Goal: Task Accomplishment & Management: Complete application form

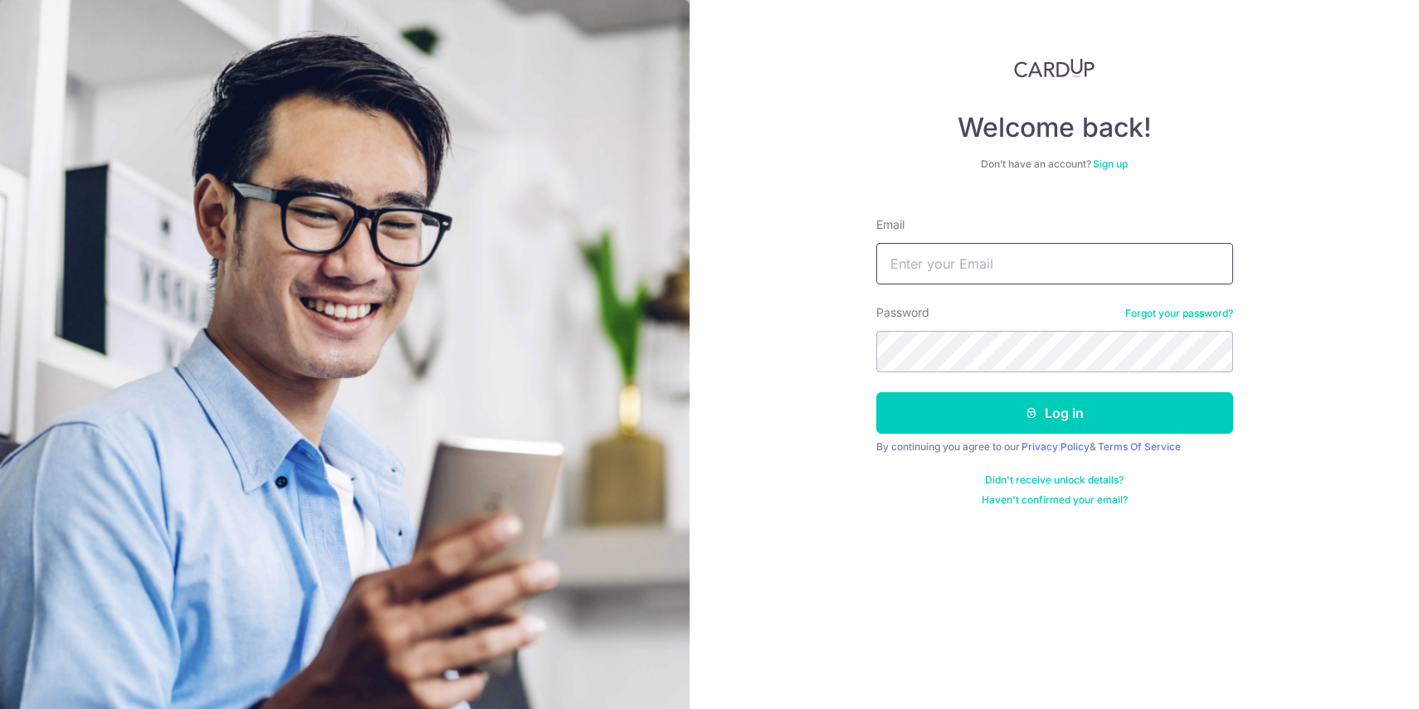
click at [975, 272] on input "Email" at bounding box center [1054, 263] width 357 height 41
type input "rzsng89@gmail.com"
click at [876, 392] on button "Log in" at bounding box center [1054, 412] width 357 height 41
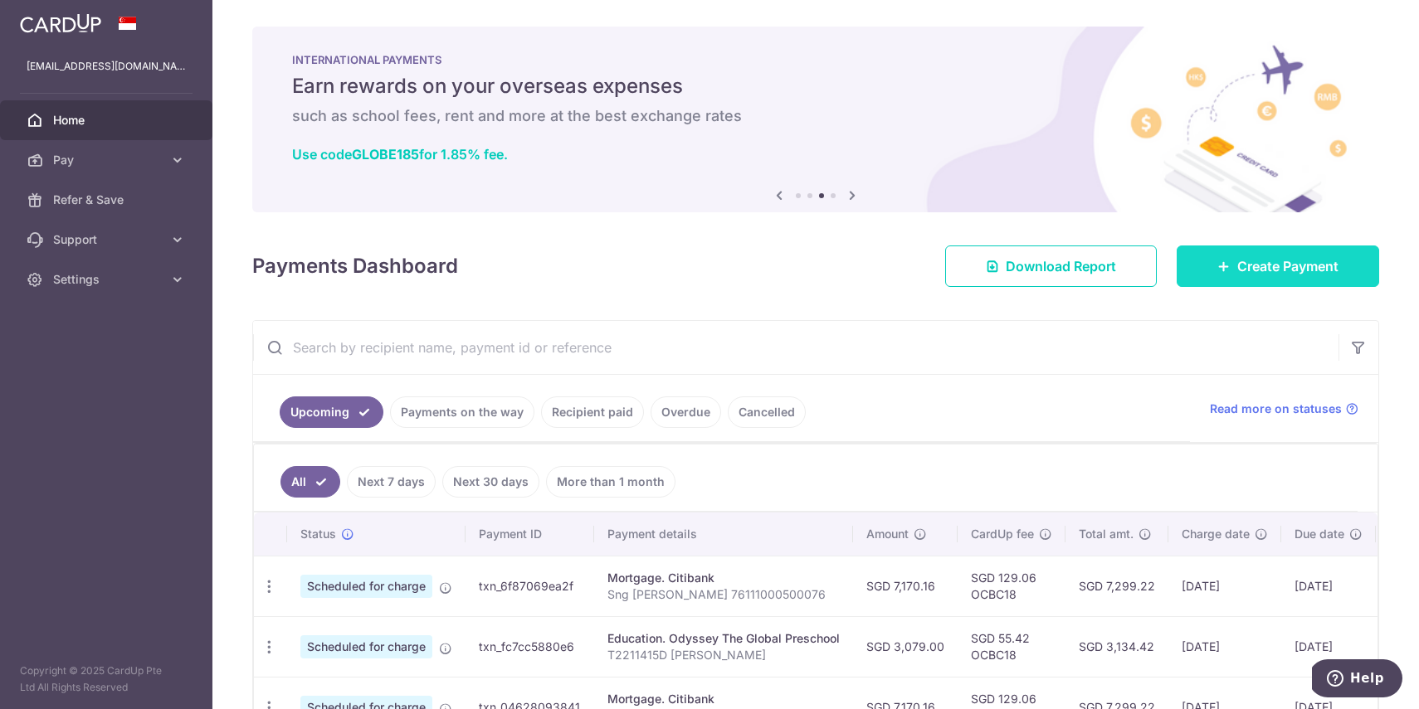
click at [1287, 271] on span "Create Payment" at bounding box center [1287, 266] width 101 height 20
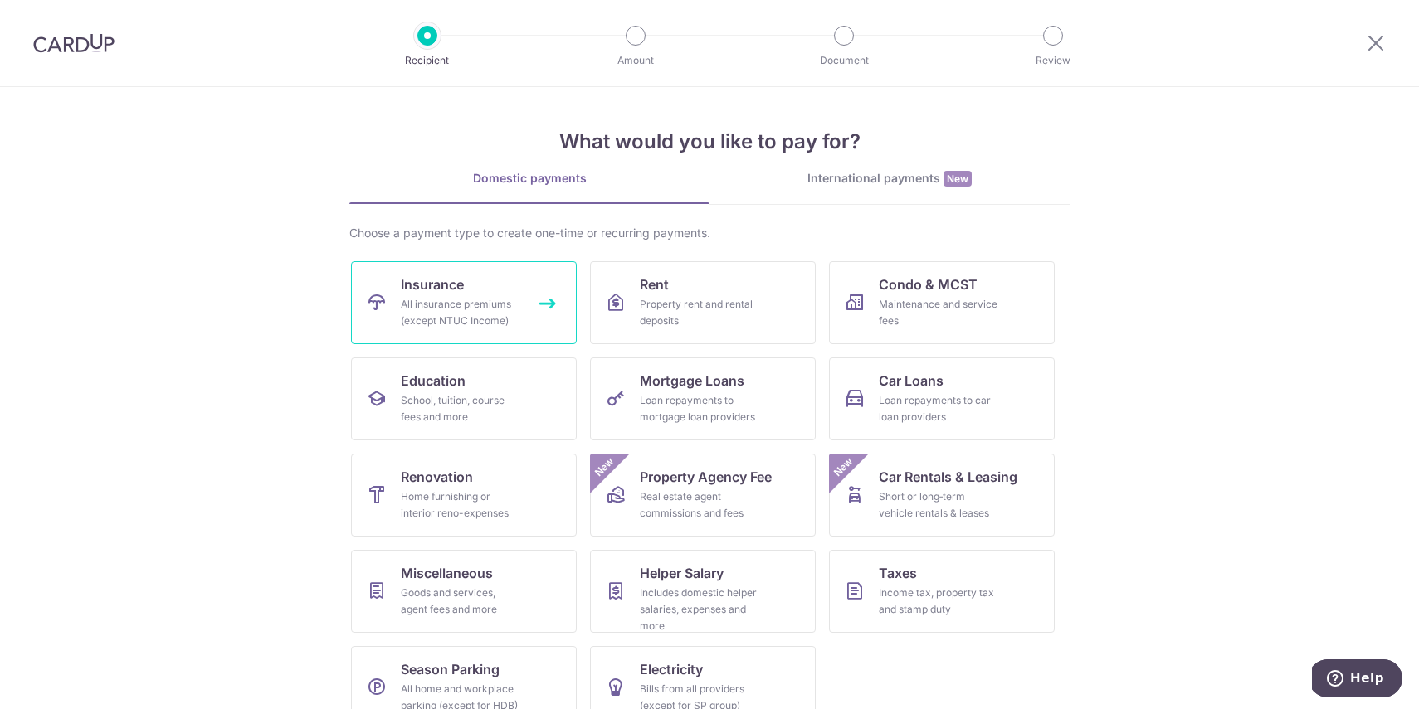
click at [443, 304] on div "All insurance premiums (except NTUC Income)" at bounding box center [460, 312] width 119 height 33
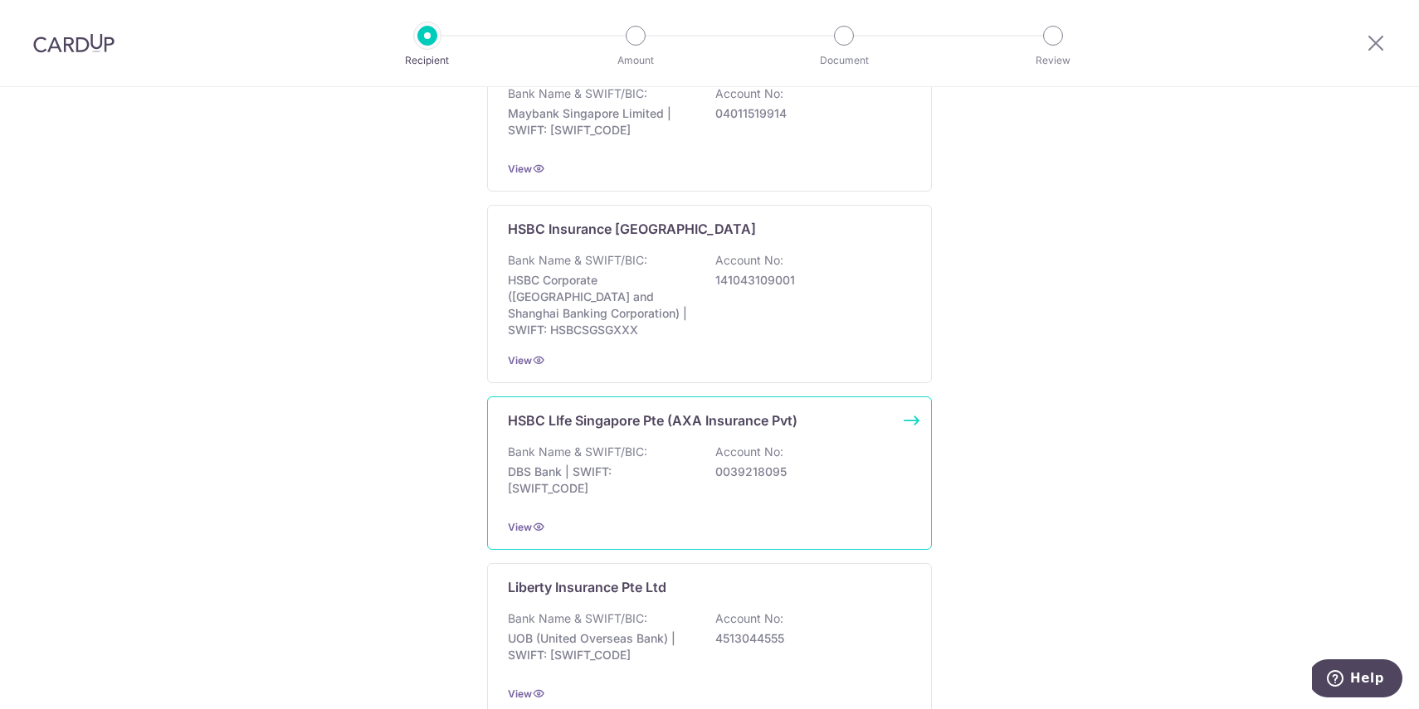
scroll to position [1810, 0]
click at [650, 446] on div "Bank Name & SWIFT/BIC: DBS Bank | SWIFT: DBSSSGSGXXX Account No: 0039218095" at bounding box center [709, 476] width 403 height 61
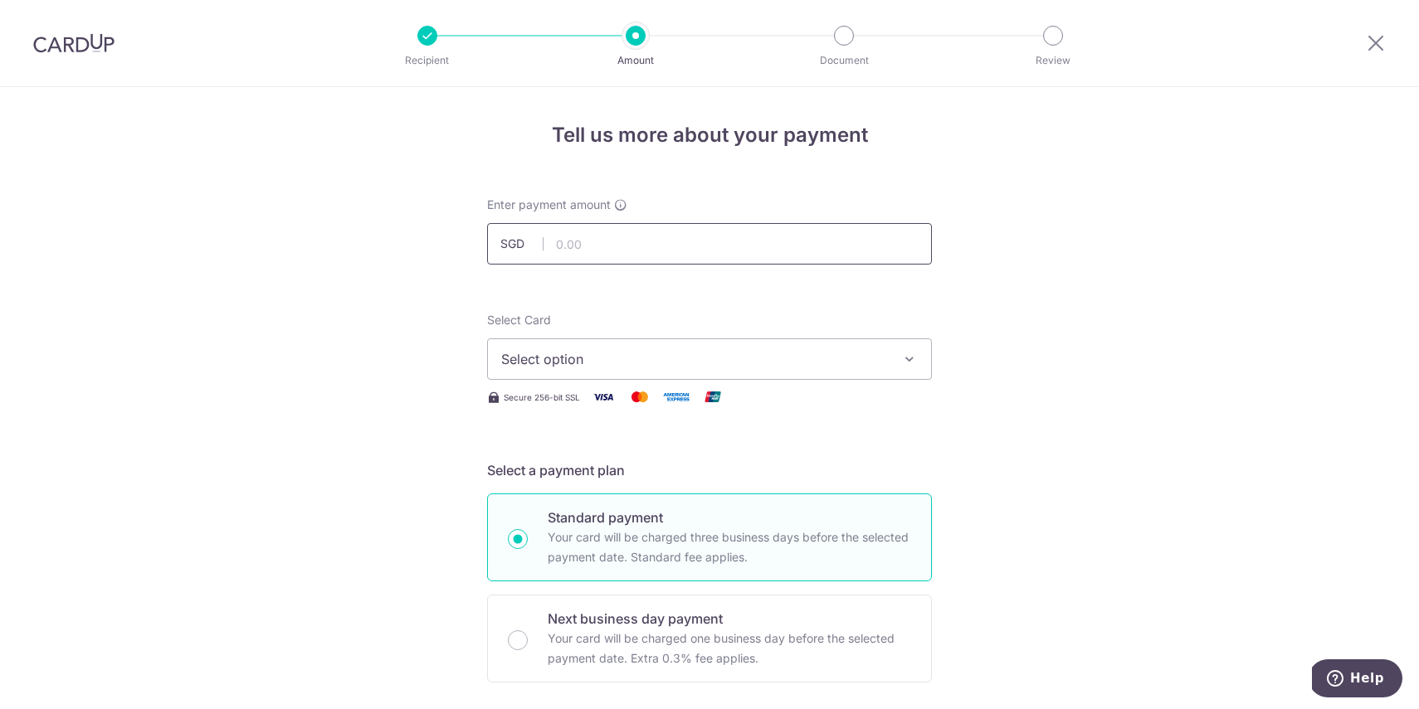
click at [595, 254] on input "text" at bounding box center [709, 243] width 445 height 41
type input "878.43"
click at [602, 351] on span "Select option" at bounding box center [694, 359] width 387 height 20
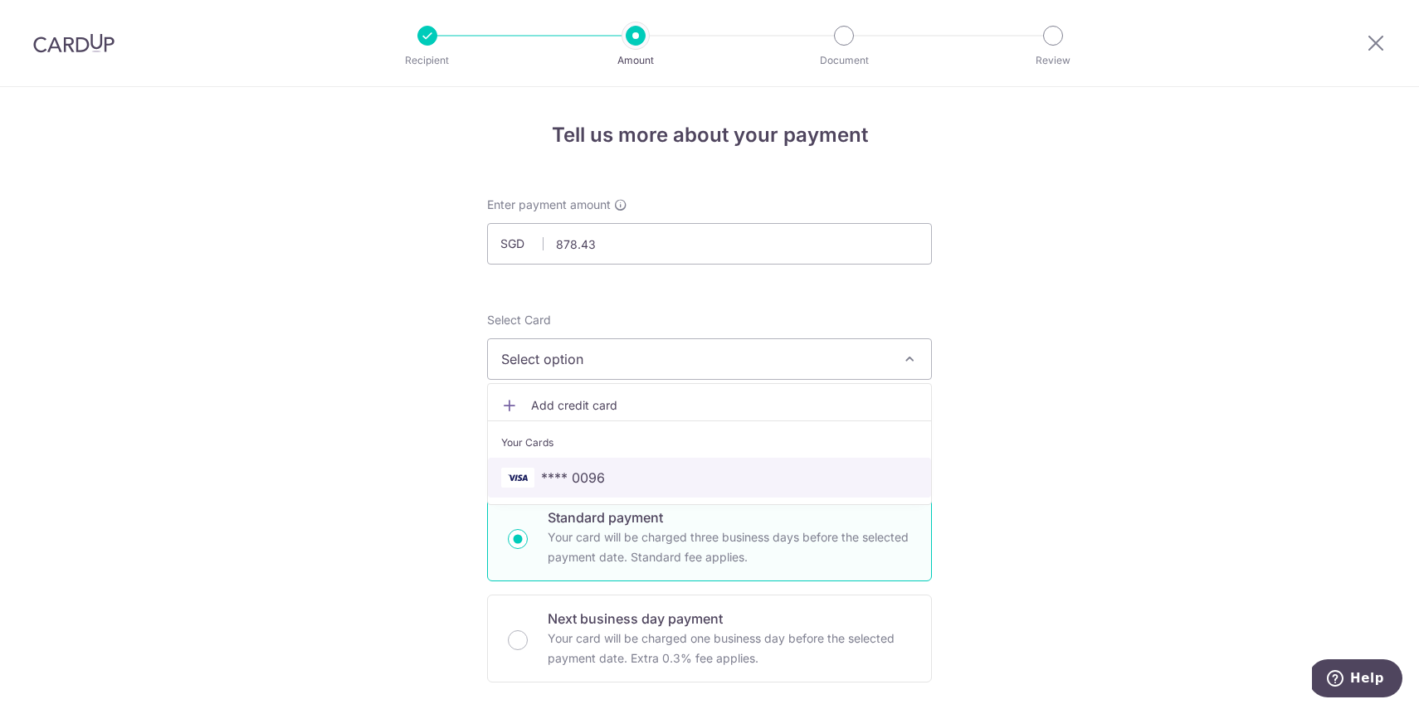
click at [599, 474] on span "**** 0096" at bounding box center [573, 478] width 64 height 20
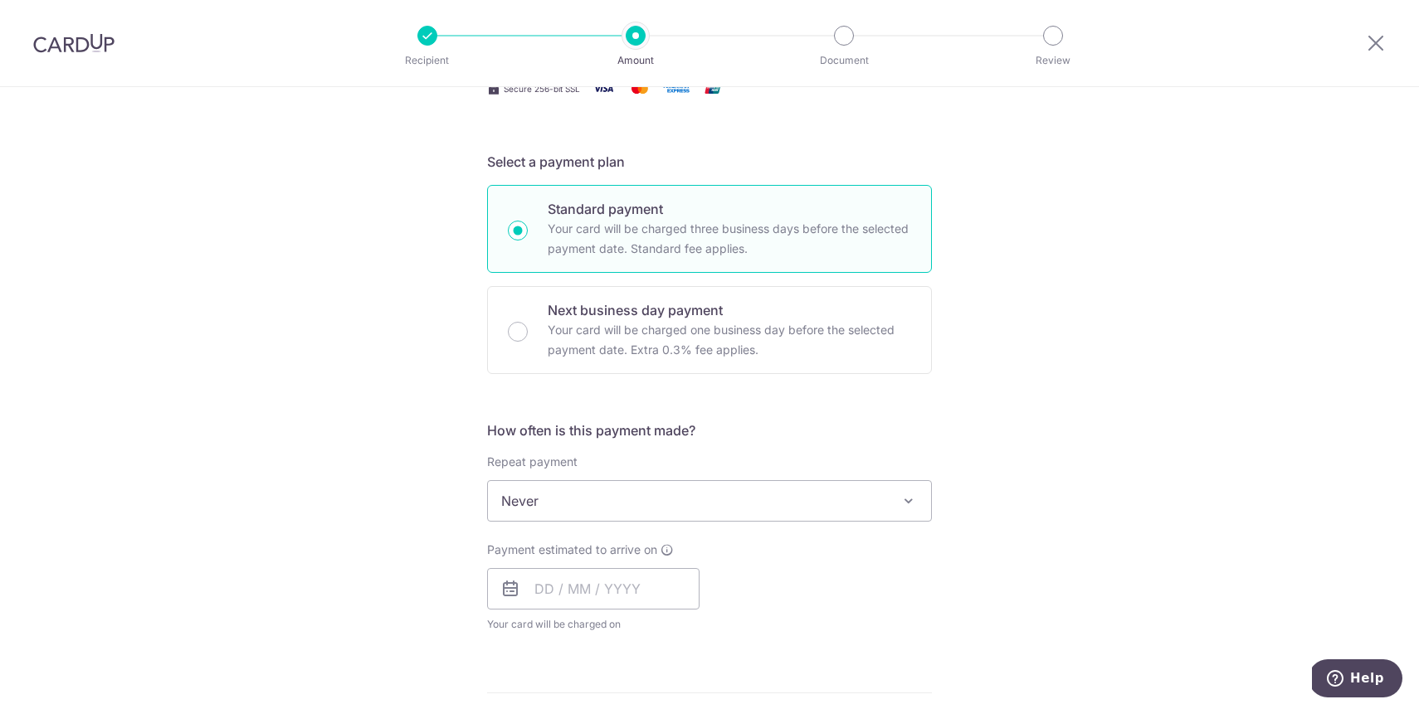
scroll to position [333, 0]
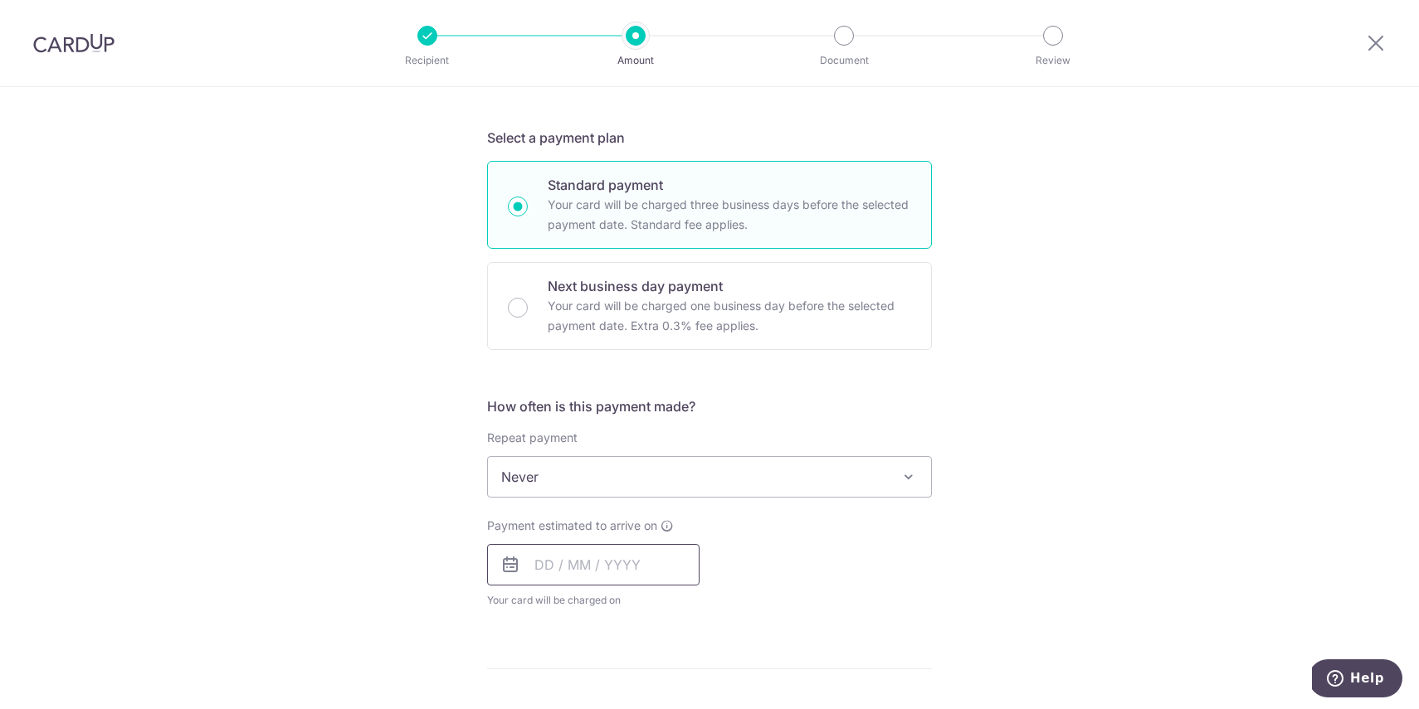
click at [591, 570] on input "text" at bounding box center [593, 564] width 212 height 41
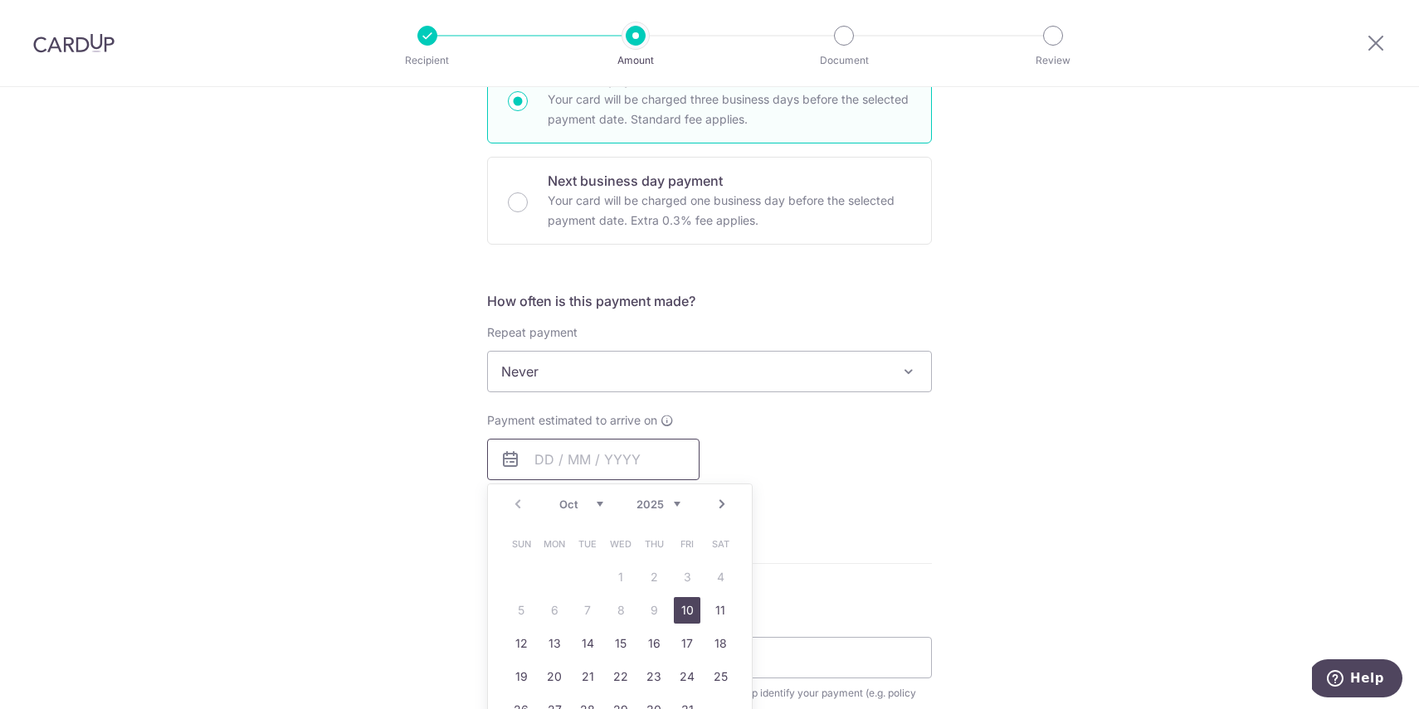
scroll to position [457, 0]
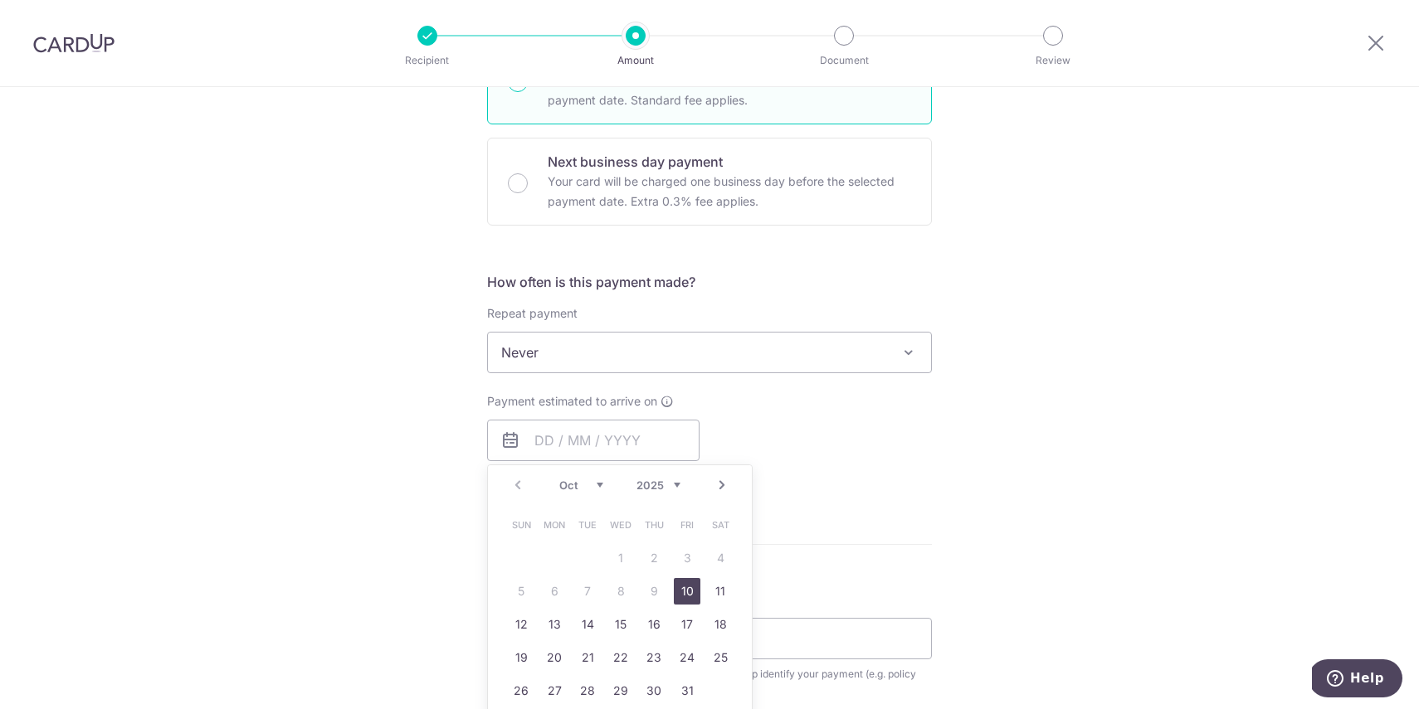
click at [687, 592] on link "10" at bounding box center [687, 591] width 27 height 27
type input "[DATE]"
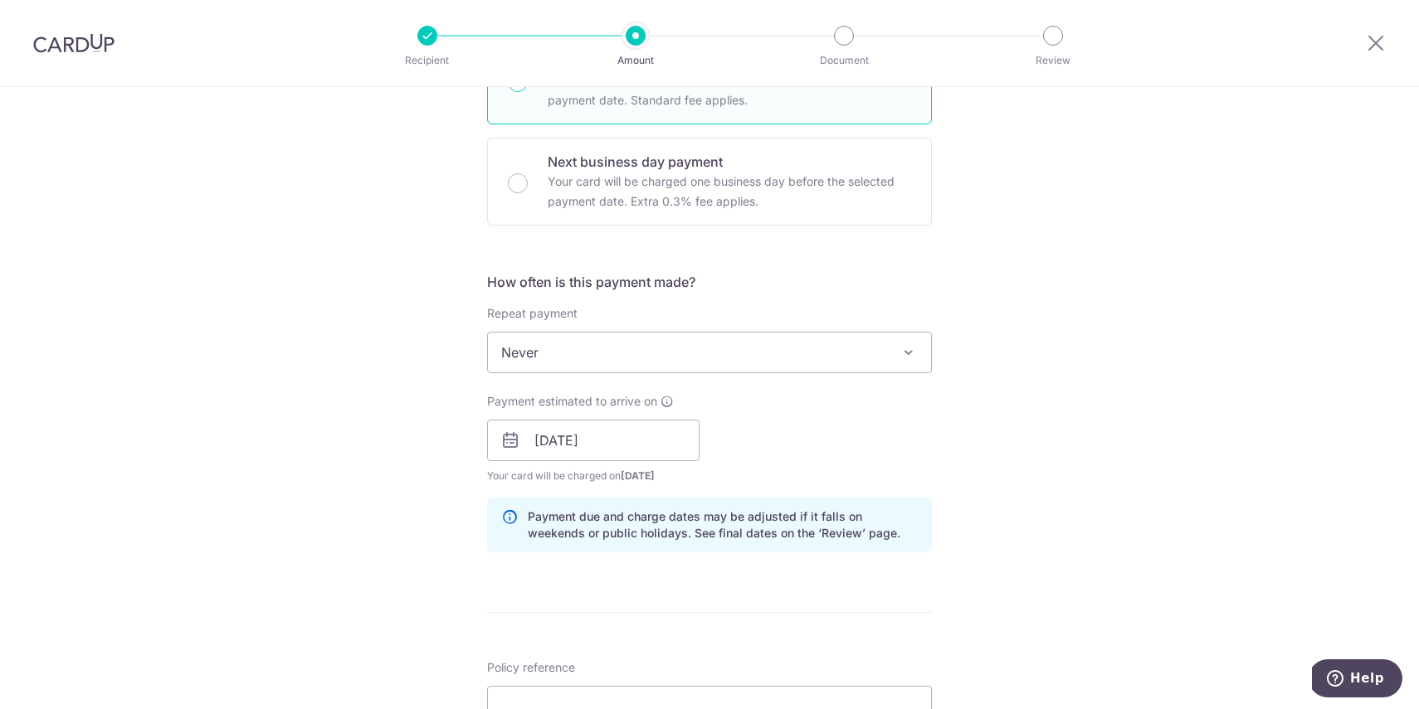
scroll to position [587, 0]
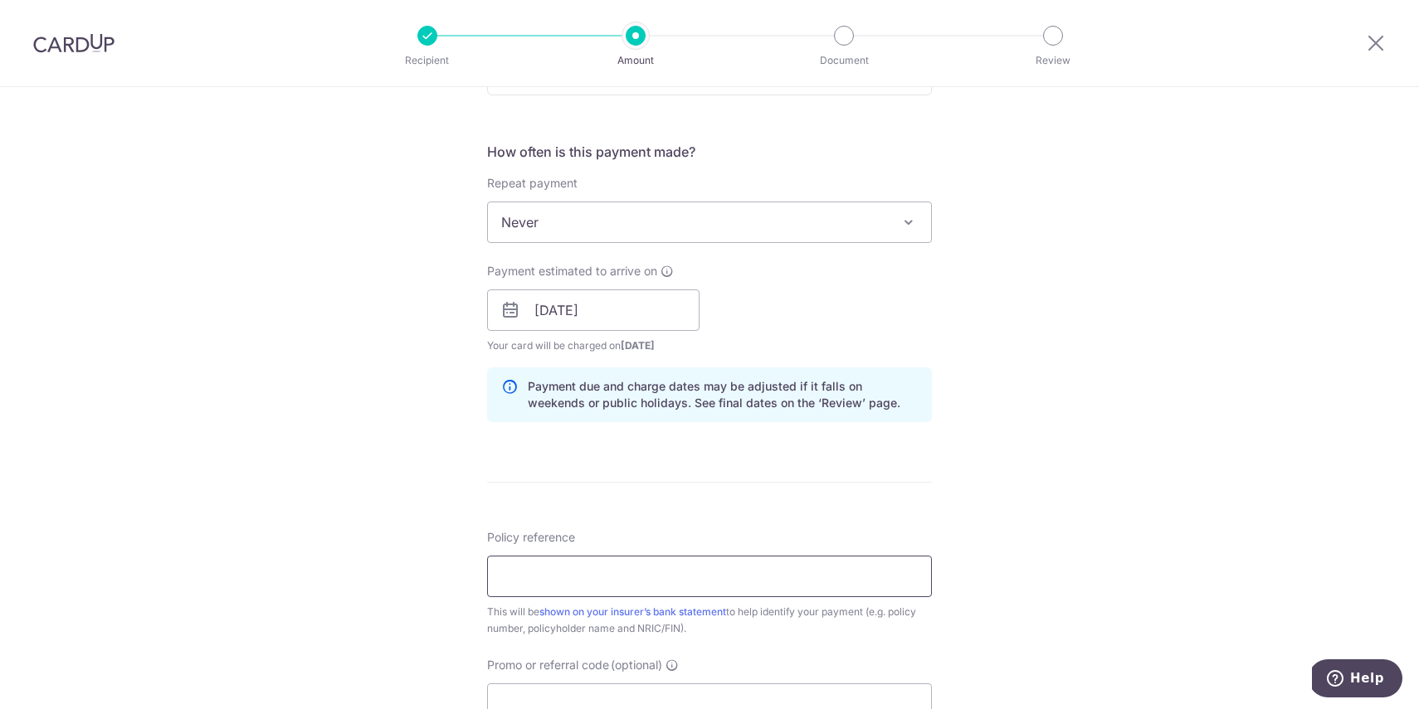
click at [602, 577] on input "Policy reference" at bounding box center [709, 576] width 445 height 41
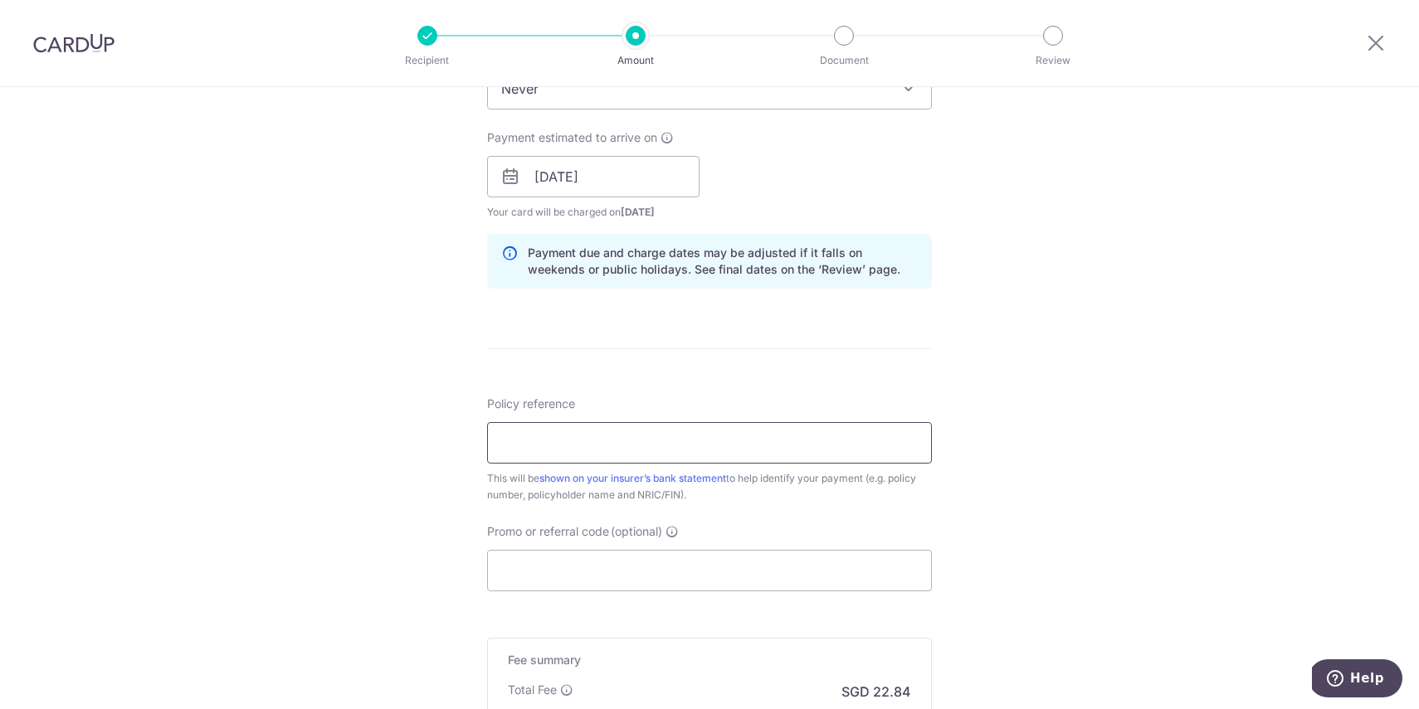
scroll to position [738, 0]
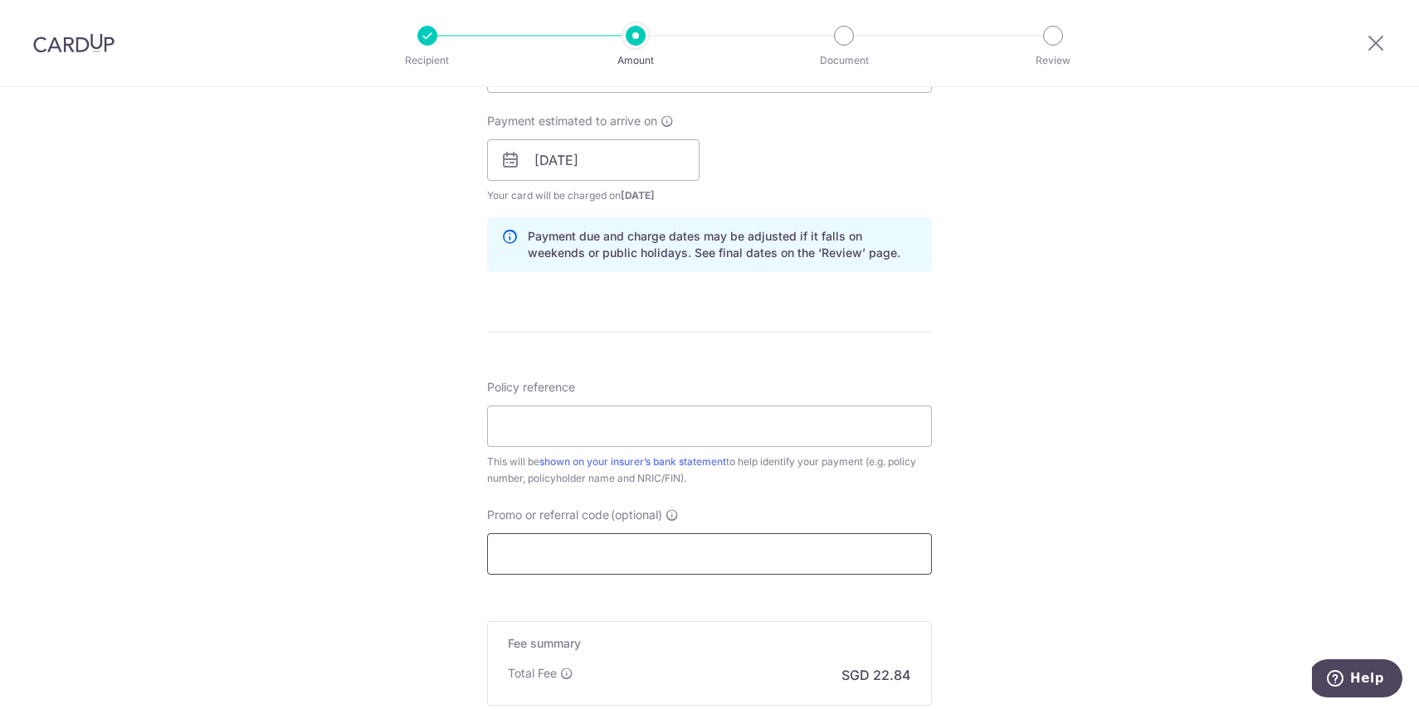
click at [587, 559] on input "Promo or referral code (optional)" at bounding box center [709, 553] width 445 height 41
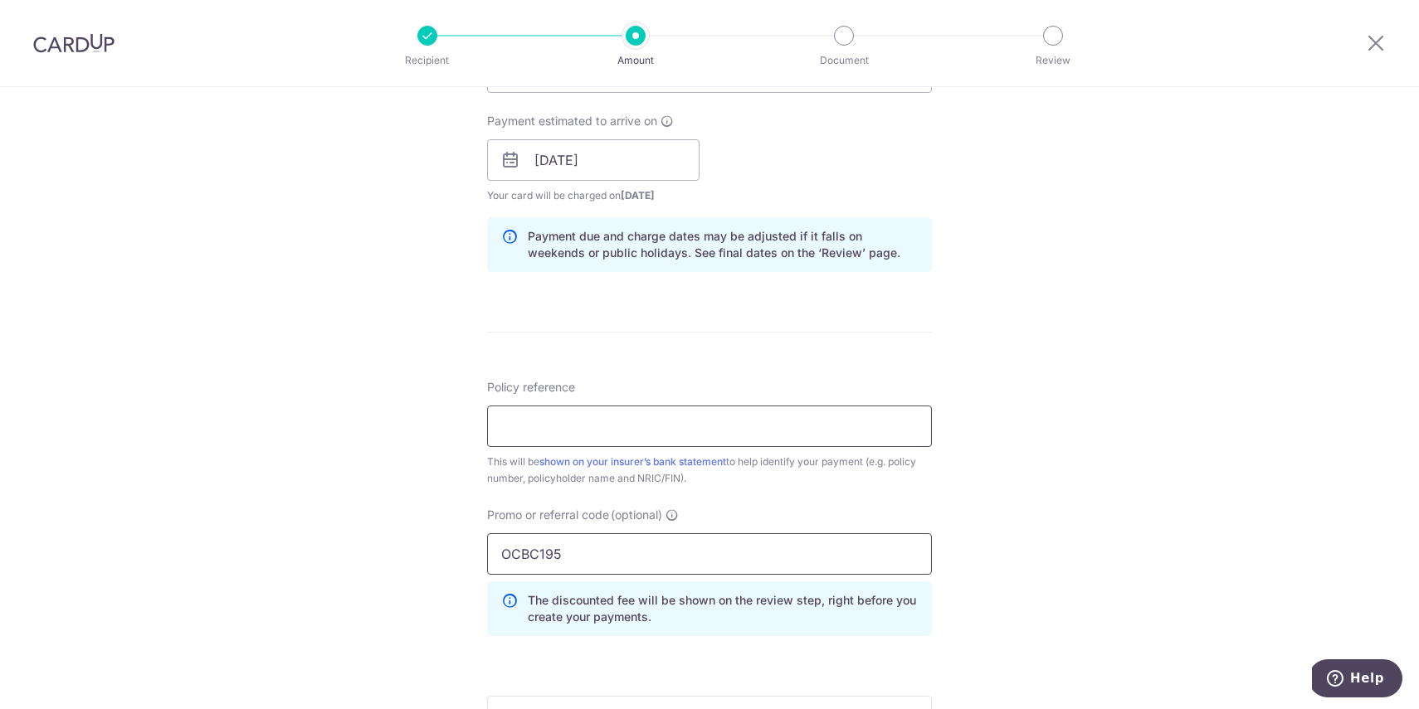
type input "OCBC195"
click at [557, 422] on input "Policy reference" at bounding box center [709, 426] width 445 height 41
paste input "502-8192812"
click at [695, 431] on input "502-8192812. Sng Ren Zheng. S8929" at bounding box center [709, 426] width 445 height 41
click at [586, 431] on input "502-8192812. Sng Ren Zheng S8929" at bounding box center [709, 426] width 445 height 41
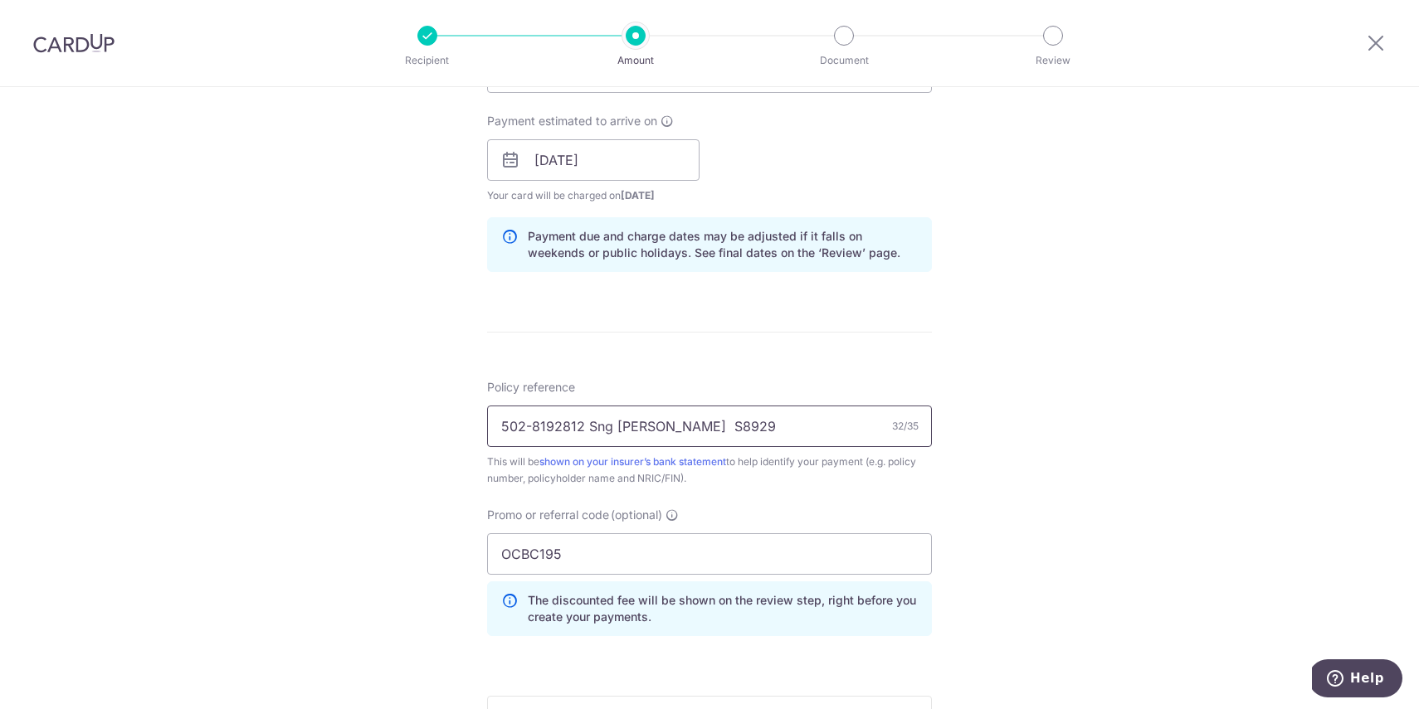
click at [690, 428] on input "502-8192812 Sng Ren Zheng S8929" at bounding box center [709, 426] width 445 height 41
click at [743, 425] on input "502-8192812 Sng Ren Zheng S8929" at bounding box center [709, 426] width 445 height 41
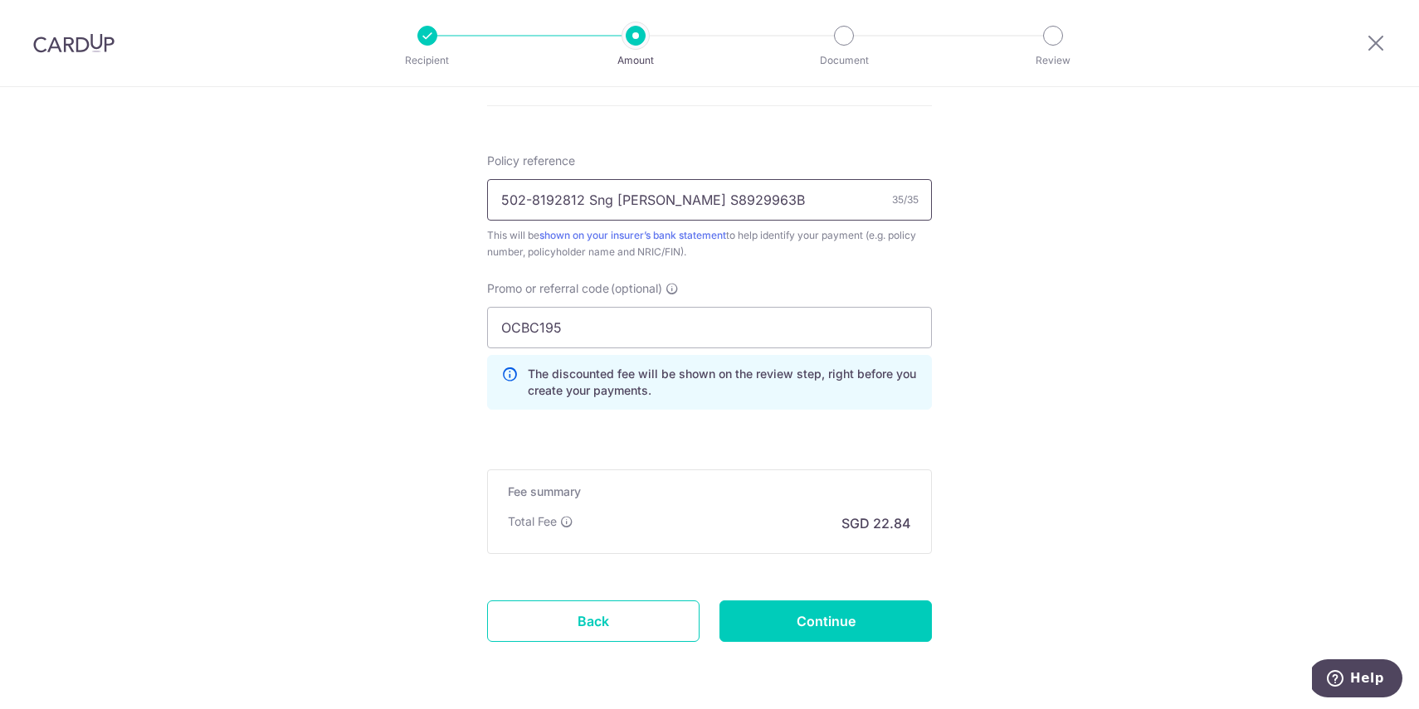
scroll to position [972, 0]
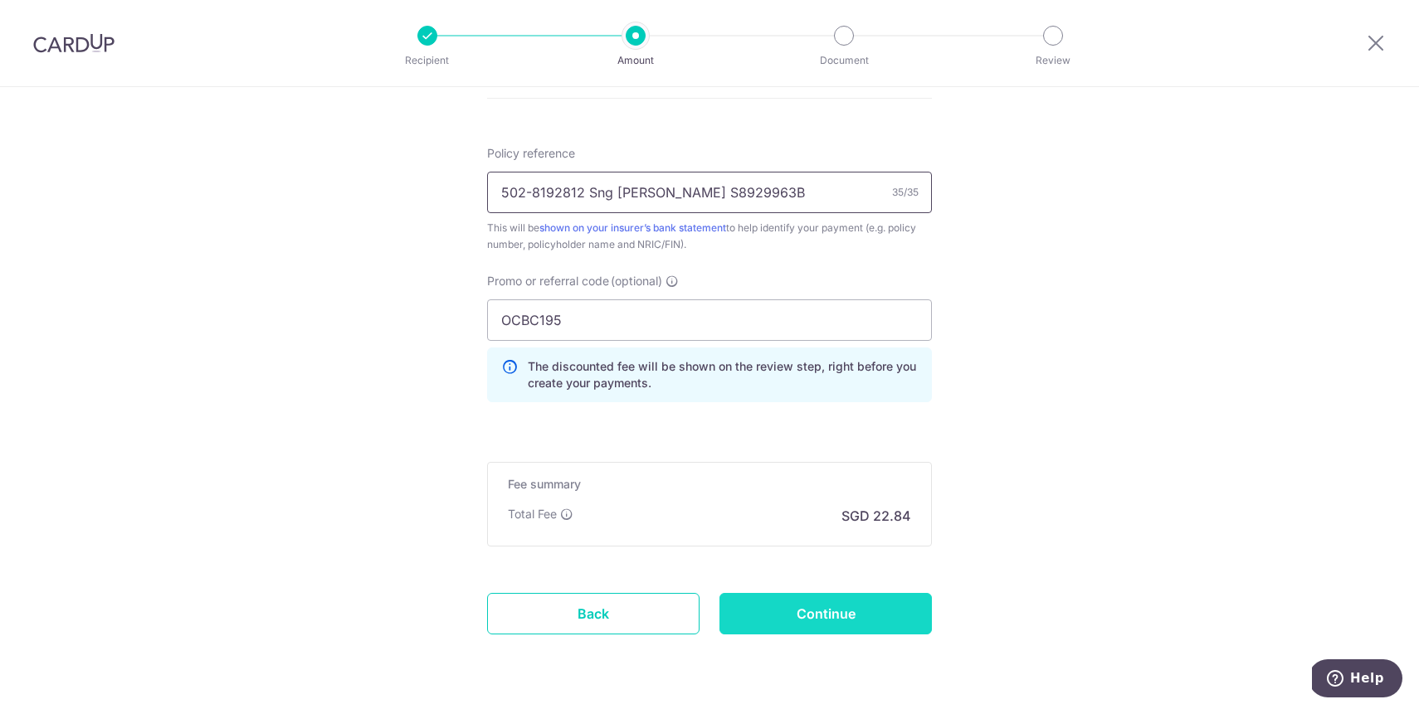
type input "502-8192812 Sng [PERSON_NAME] S8929963B"
click at [811, 619] on input "Continue" at bounding box center [825, 613] width 212 height 41
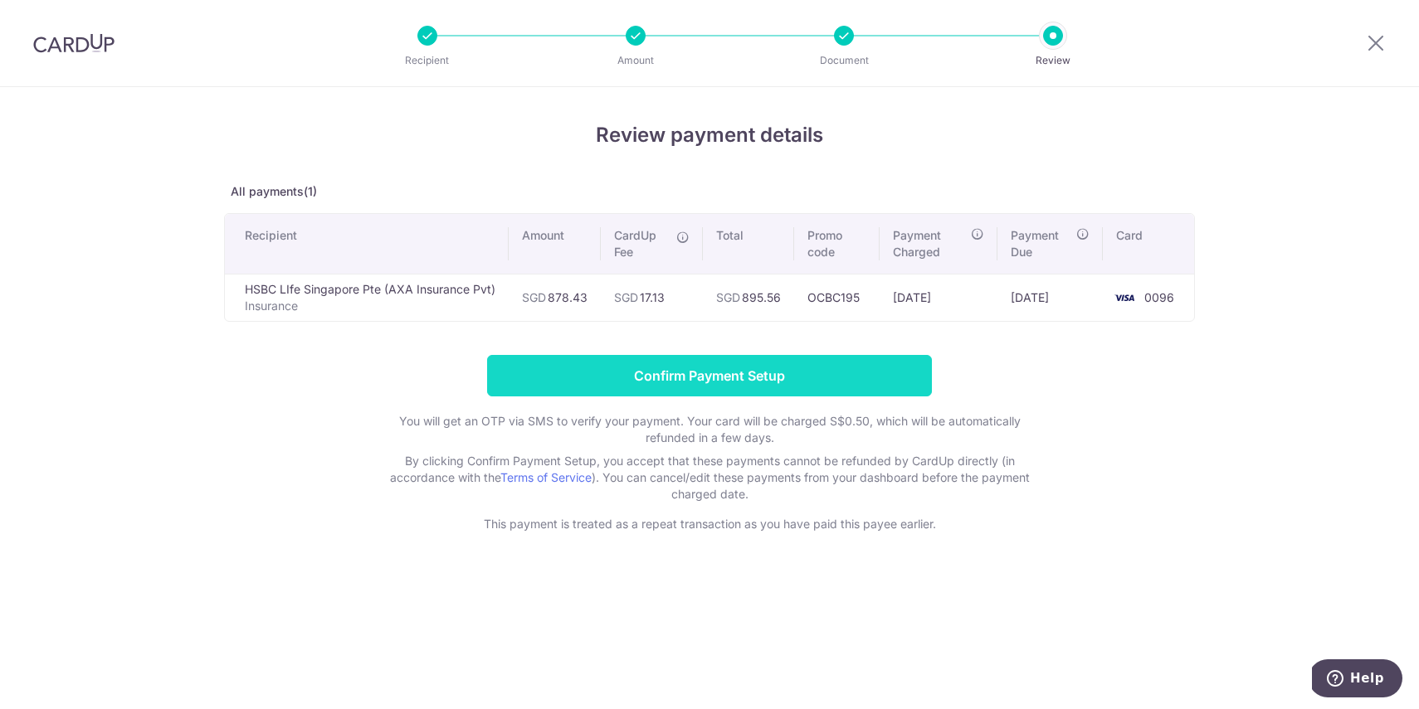
click at [682, 377] on input "Confirm Payment Setup" at bounding box center [709, 375] width 445 height 41
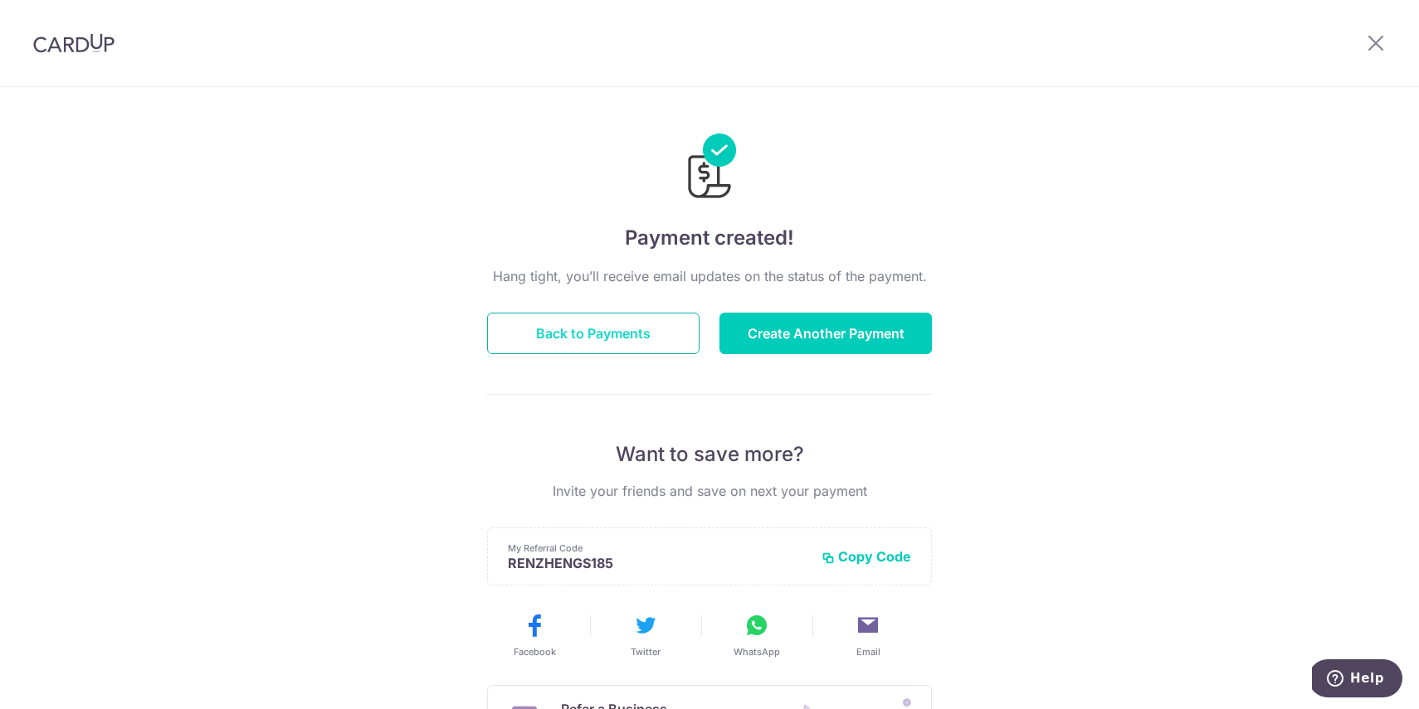
click at [603, 332] on button "Back to Payments" at bounding box center [593, 333] width 212 height 41
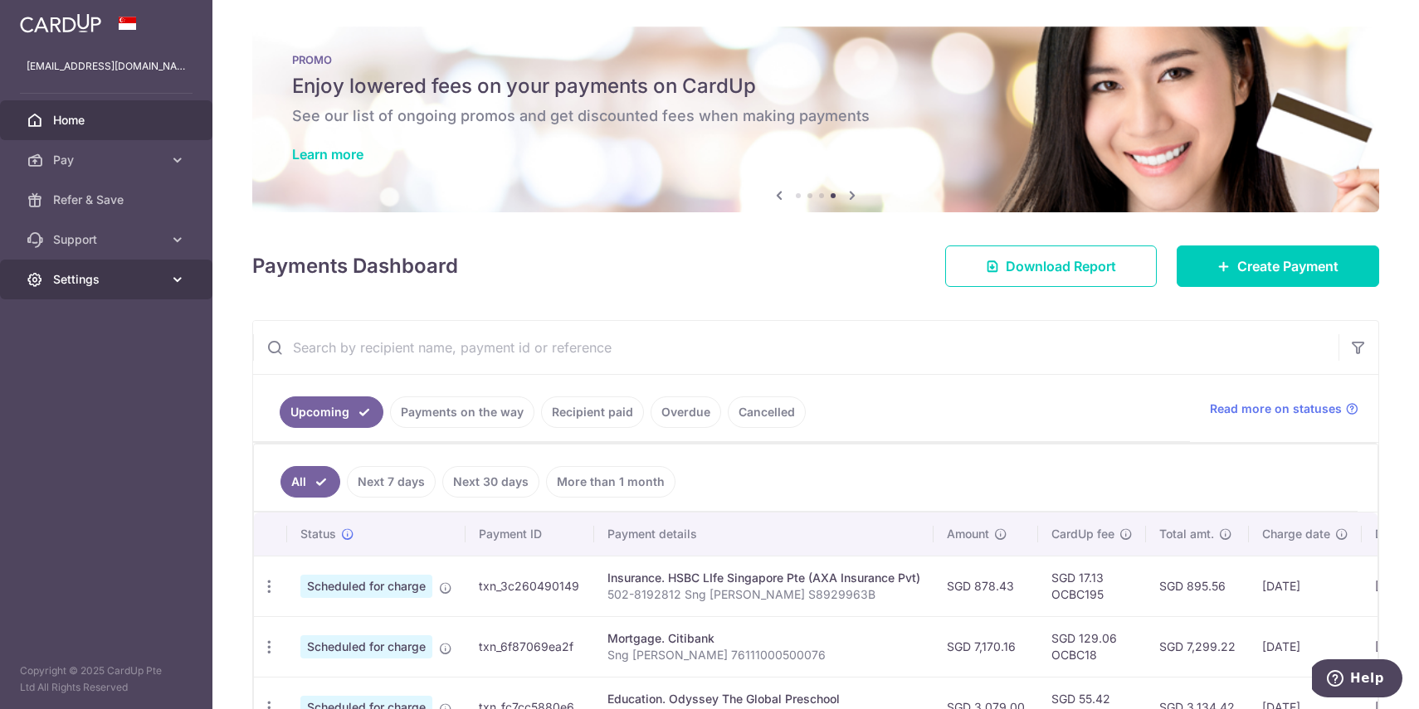
click at [71, 278] on span "Settings" at bounding box center [108, 279] width 110 height 17
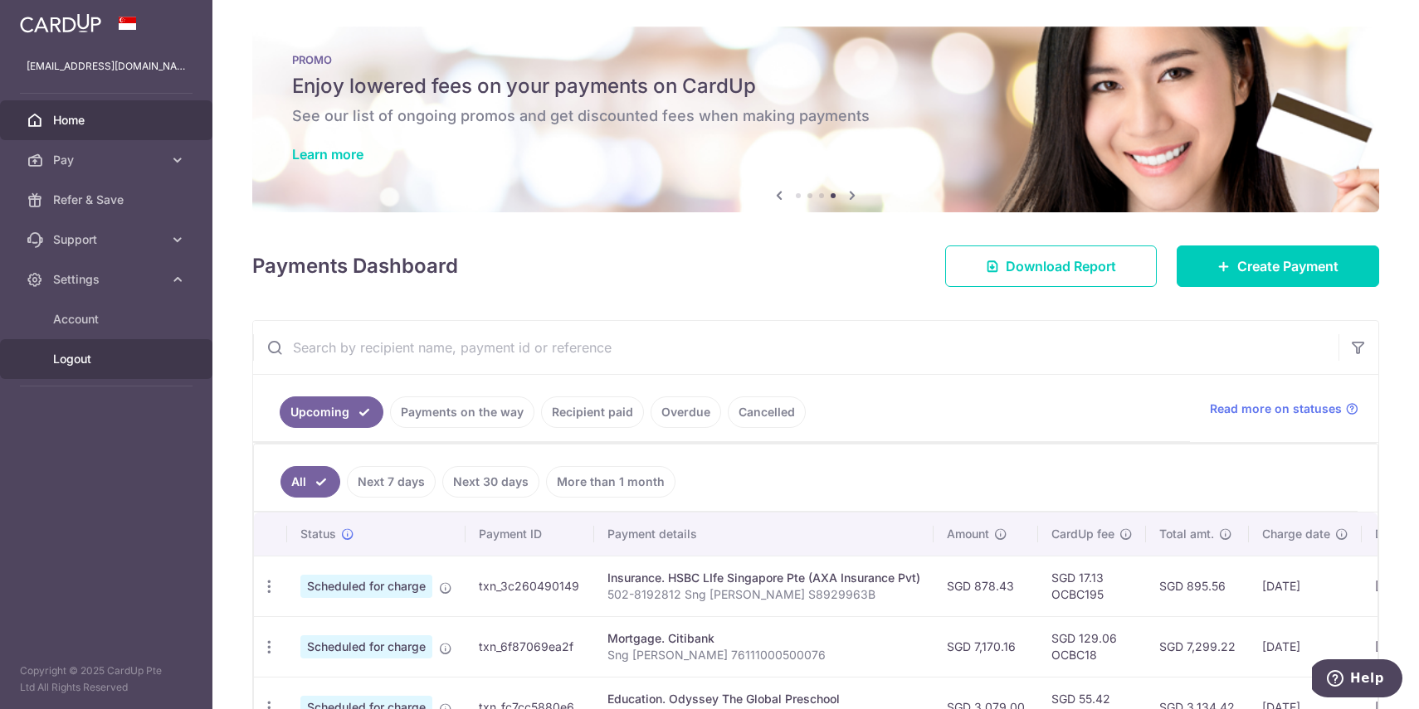
click at [66, 365] on span "Logout" at bounding box center [108, 359] width 110 height 17
